Goal: Transaction & Acquisition: Subscribe to service/newsletter

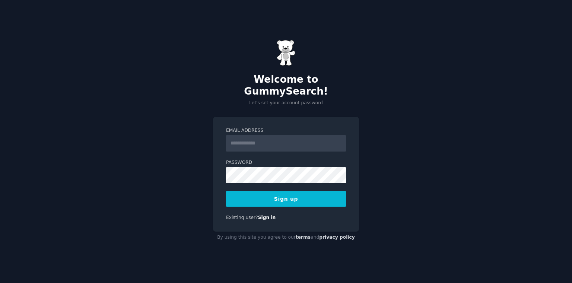
click at [258, 138] on input "Email Address" at bounding box center [286, 143] width 120 height 16
type input "**********"
click at [293, 192] on button "Sign up" at bounding box center [286, 199] width 120 height 16
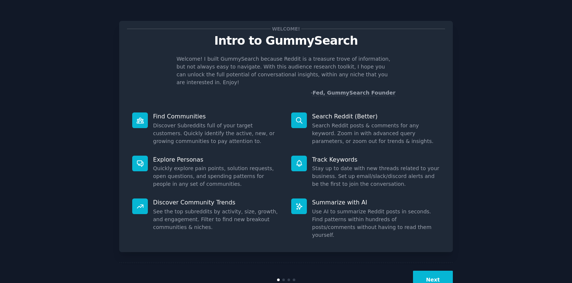
click at [508, 108] on div "Welcome! Intro to GummySearch Welcome! I built GummySearch because Reddit is a …" at bounding box center [285, 153] width 551 height 286
click at [434, 271] on button "Next" at bounding box center [433, 280] width 40 height 18
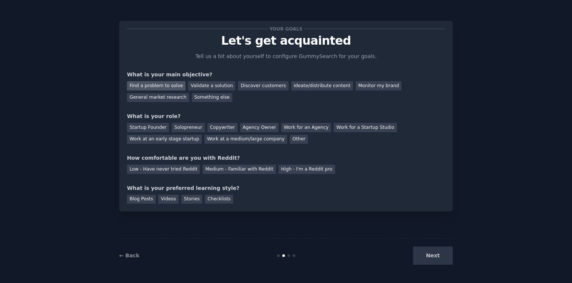
click at [157, 87] on div "Find a problem to solve" at bounding box center [156, 85] width 58 height 9
click at [178, 127] on div "Solopreneur" at bounding box center [188, 127] width 33 height 9
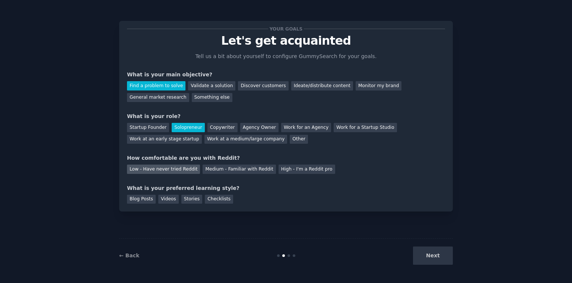
click at [182, 168] on div "Low - Have never tried Reddit" at bounding box center [163, 168] width 73 height 9
click at [142, 202] on div "Blog Posts" at bounding box center [141, 199] width 29 height 9
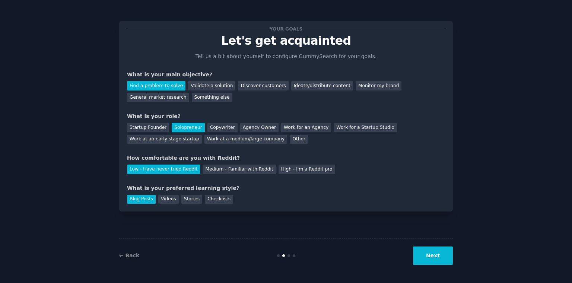
click at [432, 260] on button "Next" at bounding box center [433, 255] width 40 height 18
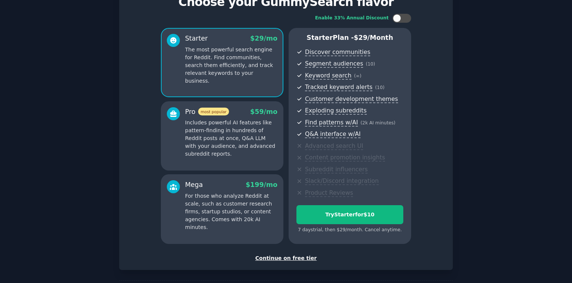
scroll to position [70, 0]
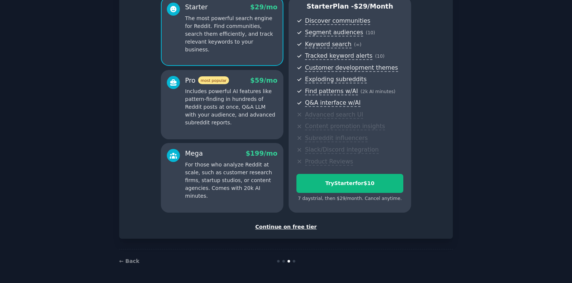
click at [295, 225] on div "Continue on free tier" at bounding box center [286, 227] width 318 height 8
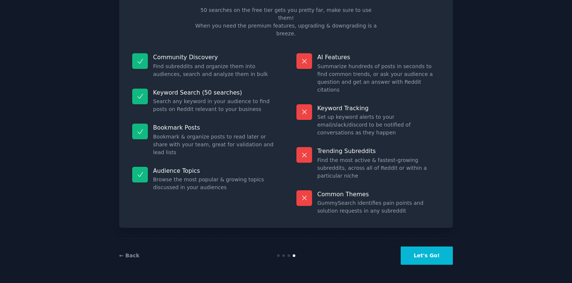
scroll to position [7, 0]
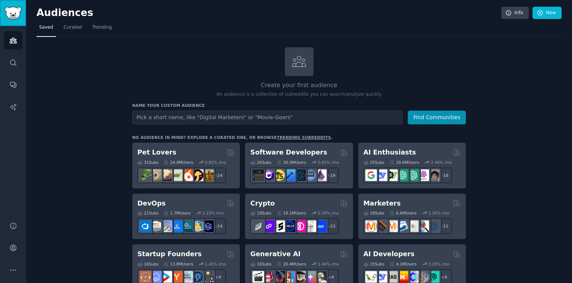
click at [7, 8] on img "Sidebar" at bounding box center [12, 13] width 17 height 13
